Goal: Task Accomplishment & Management: Complete application form

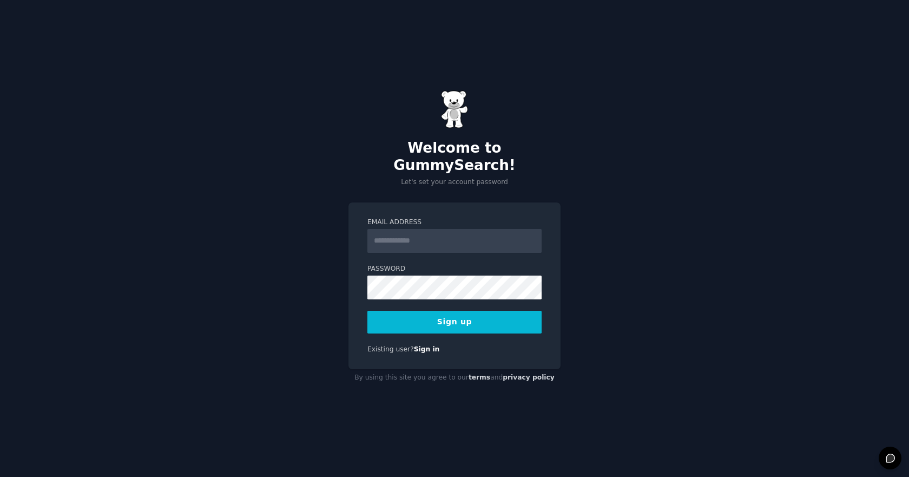
click at [417, 230] on input "Email Address" at bounding box center [455, 241] width 174 height 24
click at [443, 230] on input "Email Address" at bounding box center [455, 241] width 174 height 24
type input "**********"
click at [482, 311] on button "Sign up" at bounding box center [455, 322] width 174 height 23
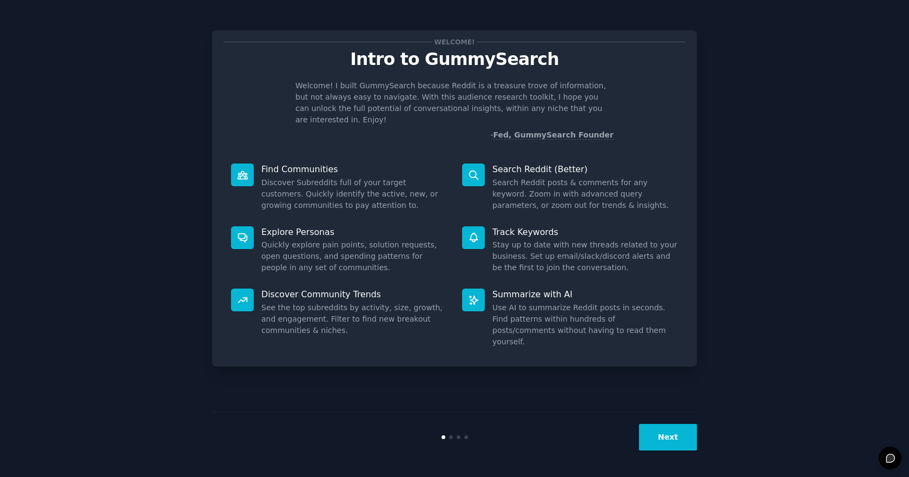
click at [676, 428] on button "Next" at bounding box center [668, 437] width 58 height 27
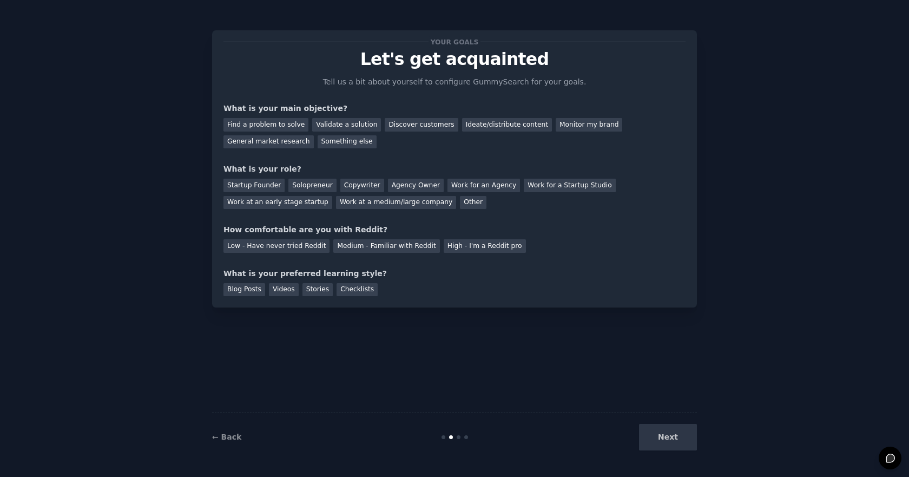
click at [672, 438] on div "Next" at bounding box center [616, 437] width 162 height 27
click at [667, 437] on div "Next" at bounding box center [616, 437] width 162 height 27
click at [659, 436] on div "Next" at bounding box center [616, 437] width 162 height 27
click at [314, 135] on div "General market research" at bounding box center [269, 142] width 90 height 14
click at [460, 198] on div "Other" at bounding box center [473, 203] width 27 height 14
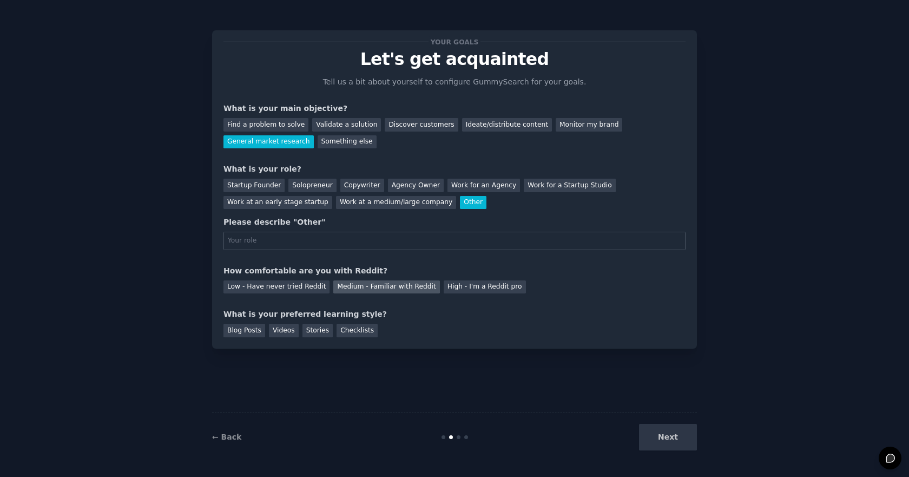
click at [364, 286] on div "Medium - Familiar with Reddit" at bounding box center [386, 287] width 106 height 14
click at [272, 330] on div "Videos" at bounding box center [284, 331] width 30 height 14
click at [674, 438] on div "Next" at bounding box center [616, 437] width 162 height 27
click at [650, 436] on div "Next" at bounding box center [616, 437] width 162 height 27
click at [317, 185] on div "Solopreneur" at bounding box center [313, 186] width 48 height 14
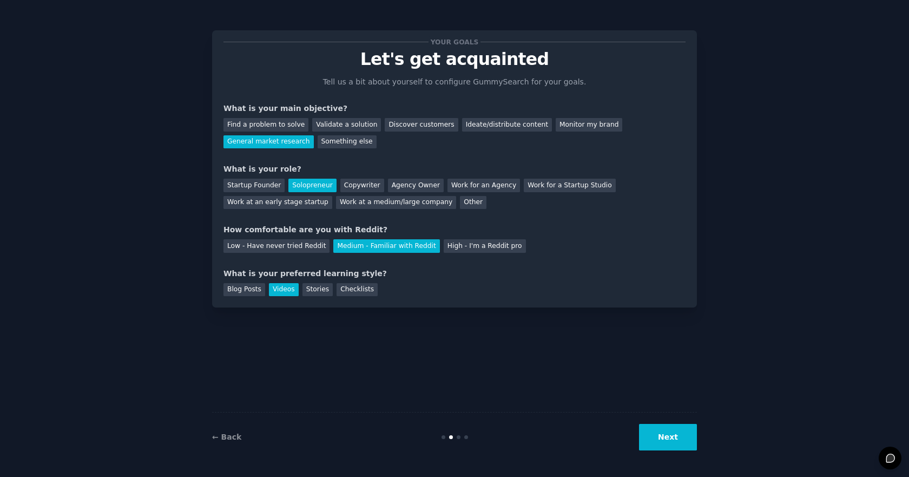
click at [665, 430] on button "Next" at bounding box center [668, 437] width 58 height 27
